Goal: Transaction & Acquisition: Book appointment/travel/reservation

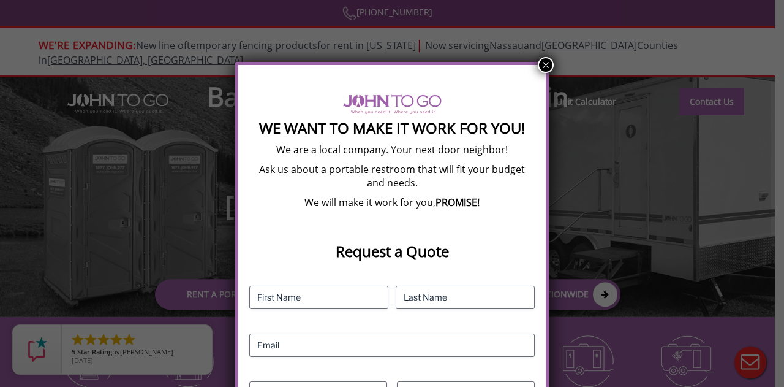
click at [543, 60] on button "×" at bounding box center [546, 65] width 16 height 16
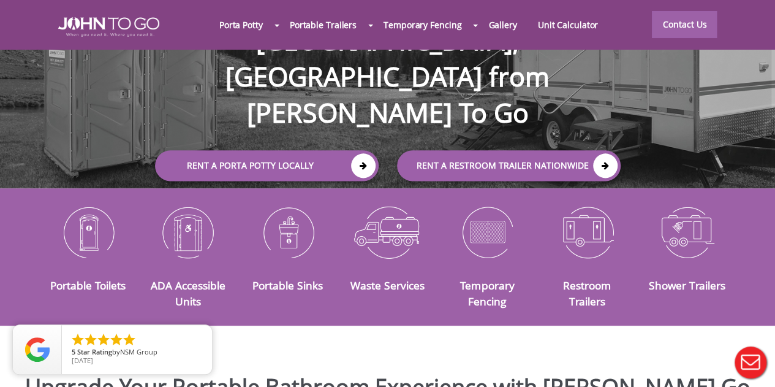
scroll to position [123, 0]
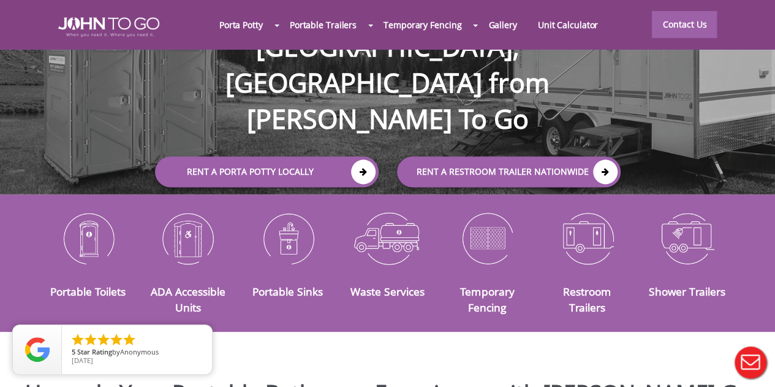
click at [577, 230] on div at bounding box center [387, 193] width 775 height 387
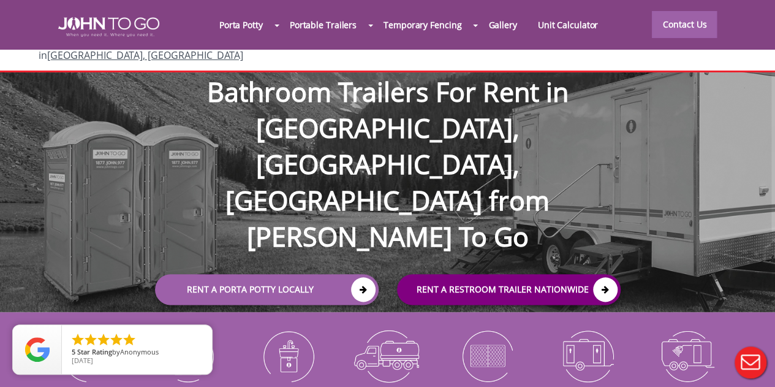
scroll to position [0, 0]
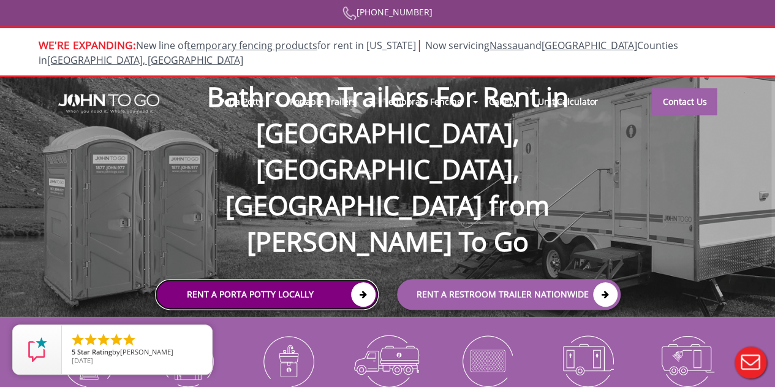
click at [306, 279] on link "Rent a Porta Potty Locally" at bounding box center [267, 294] width 224 height 31
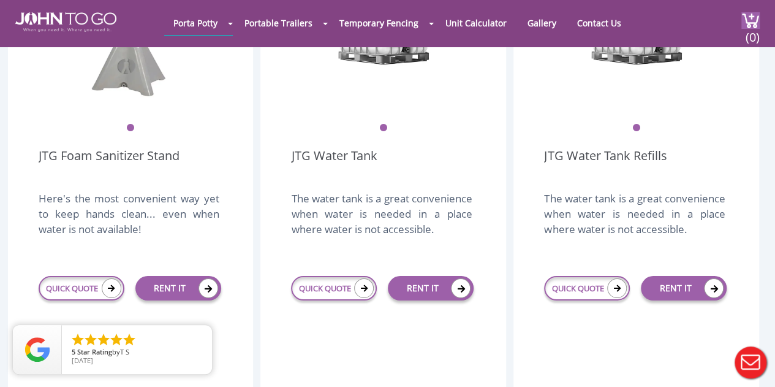
scroll to position [1961, 0]
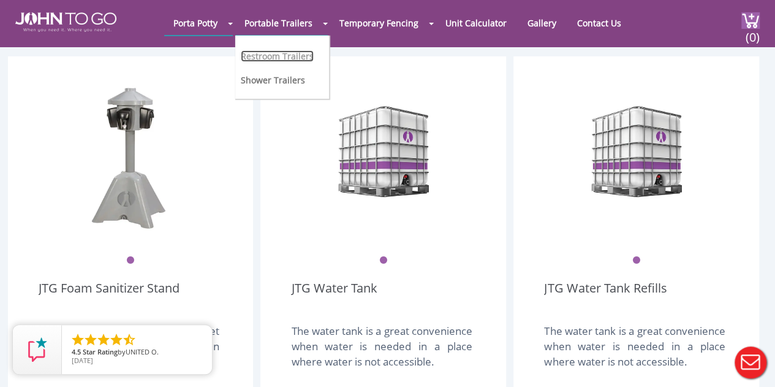
click at [280, 58] on link "Restroom Trailers" at bounding box center [277, 56] width 73 height 12
